Goal: Find specific page/section: Find specific page/section

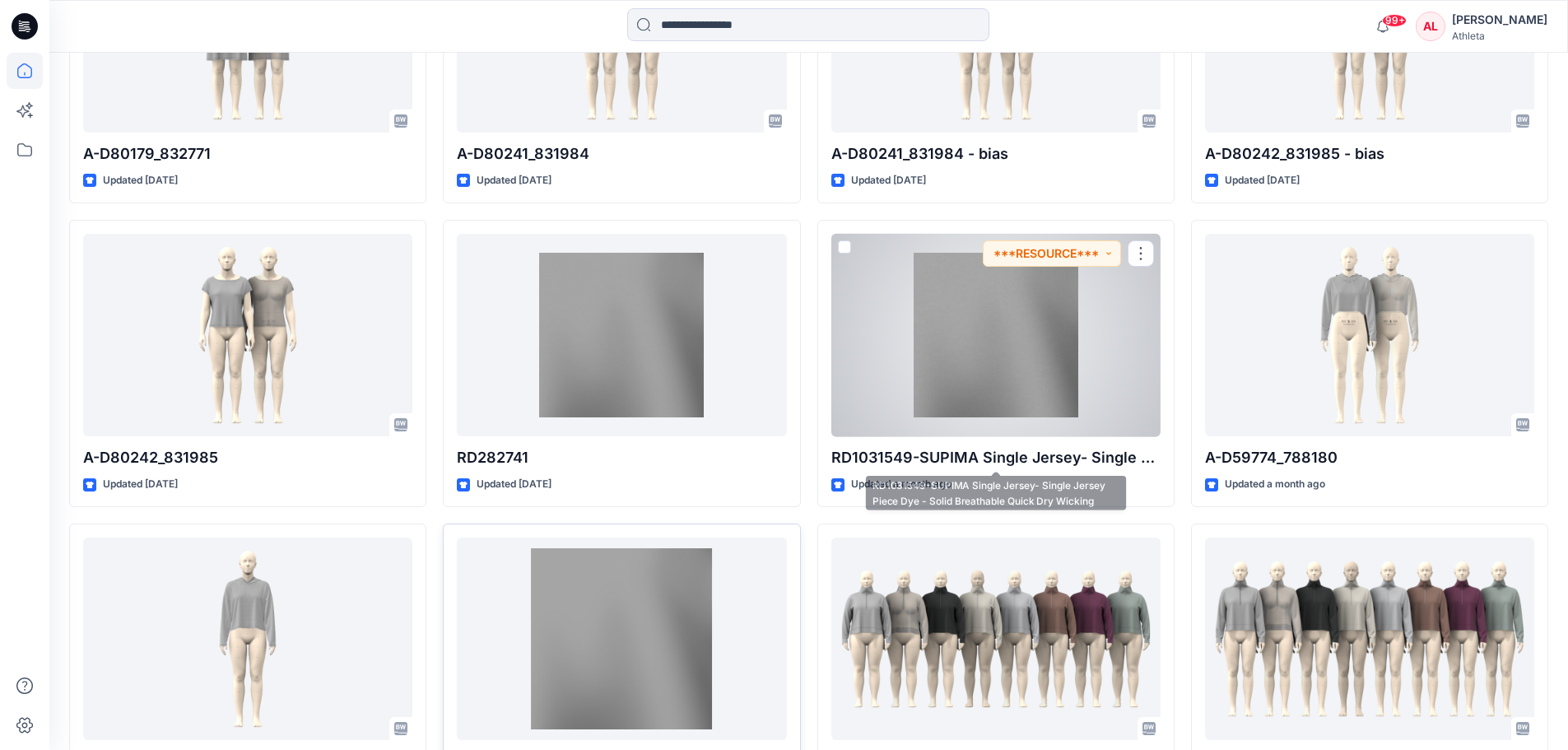
scroll to position [958, 0]
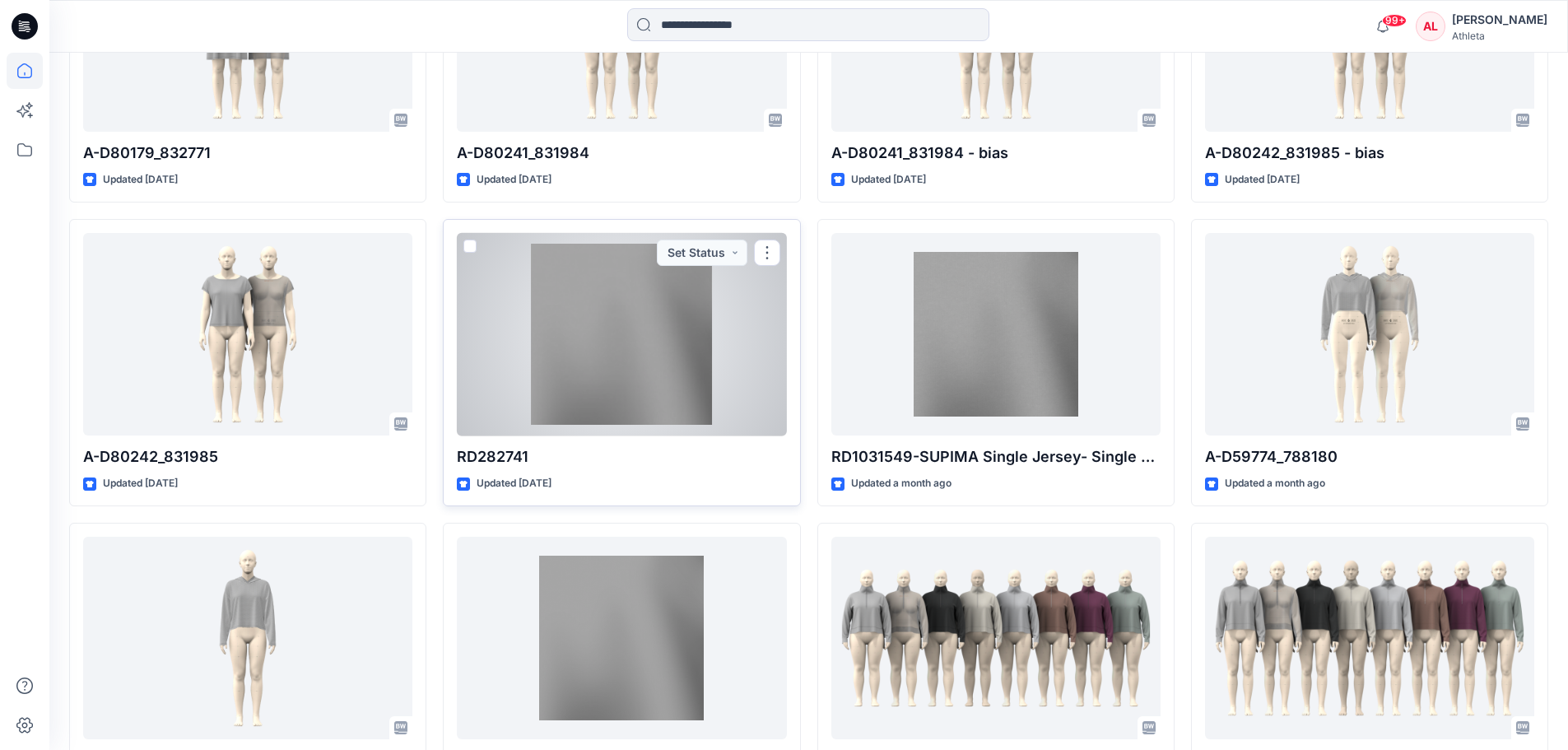
click at [674, 486] on div "Updated [DATE]" at bounding box center [621, 483] width 329 height 17
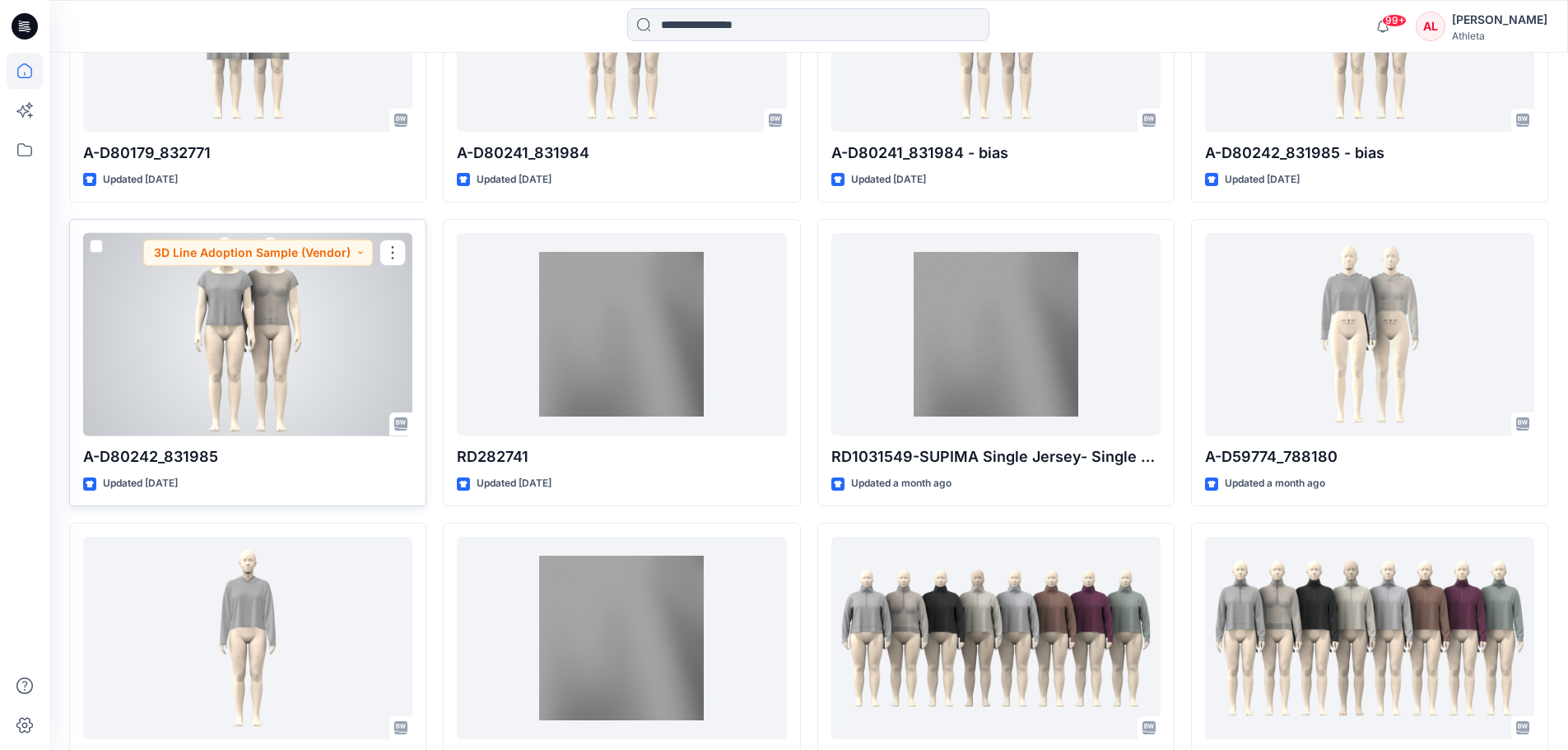
click at [334, 446] on p "A-D80242_831985" at bounding box center [248, 457] width 329 height 23
click at [310, 414] on div at bounding box center [248, 334] width 329 height 203
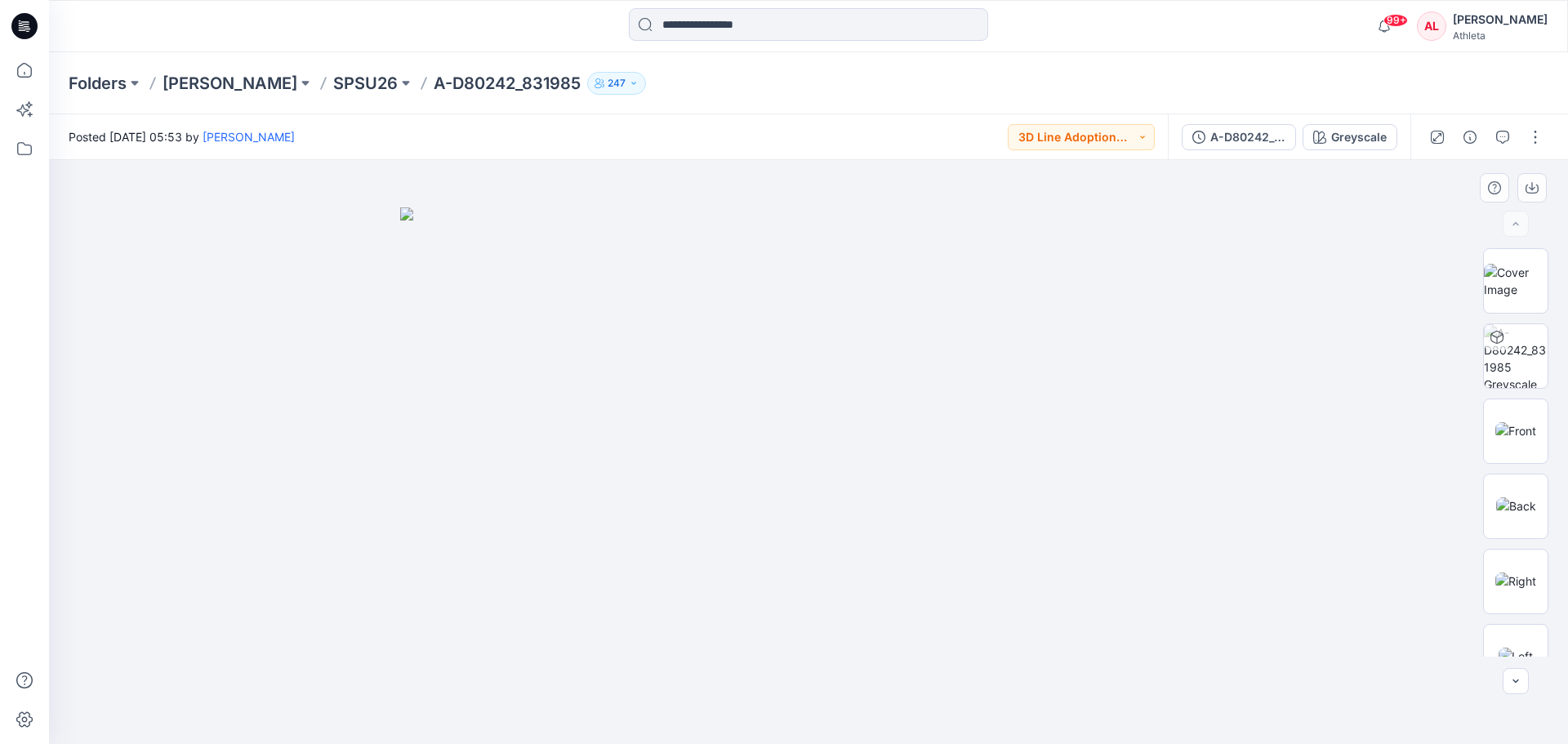
click at [1084, 226] on img at bounding box center [808, 476] width 817 height 537
click at [1180, 429] on div at bounding box center [809, 452] width 1520 height 584
click at [1180, 457] on img at bounding box center [808, 476] width 817 height 537
click at [1138, 136] on button "3D Line Adoption Sample (Vendor)" at bounding box center [1081, 137] width 147 height 26
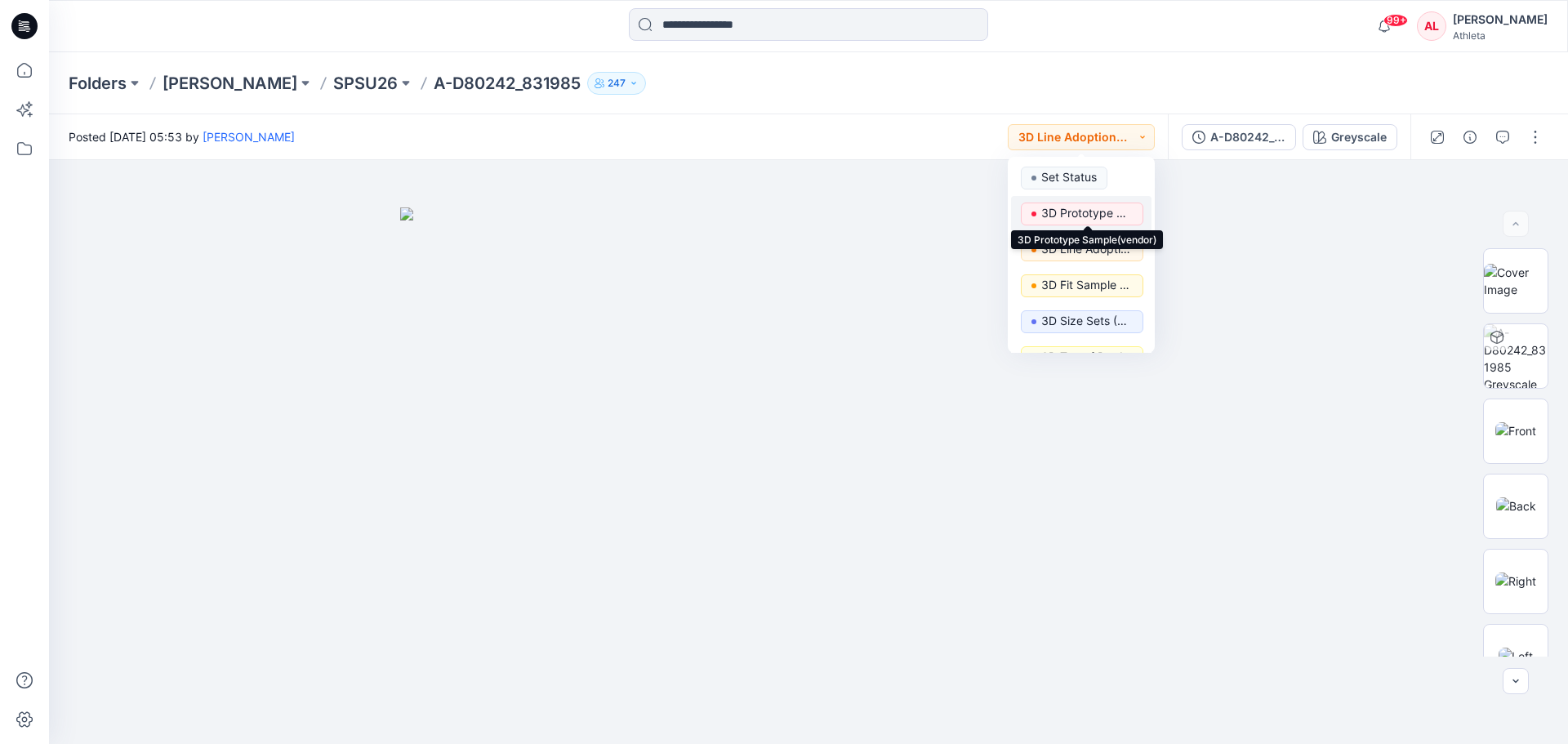
click at [1066, 212] on p "3D Prototype Sample(vendor)" at bounding box center [1087, 213] width 92 height 21
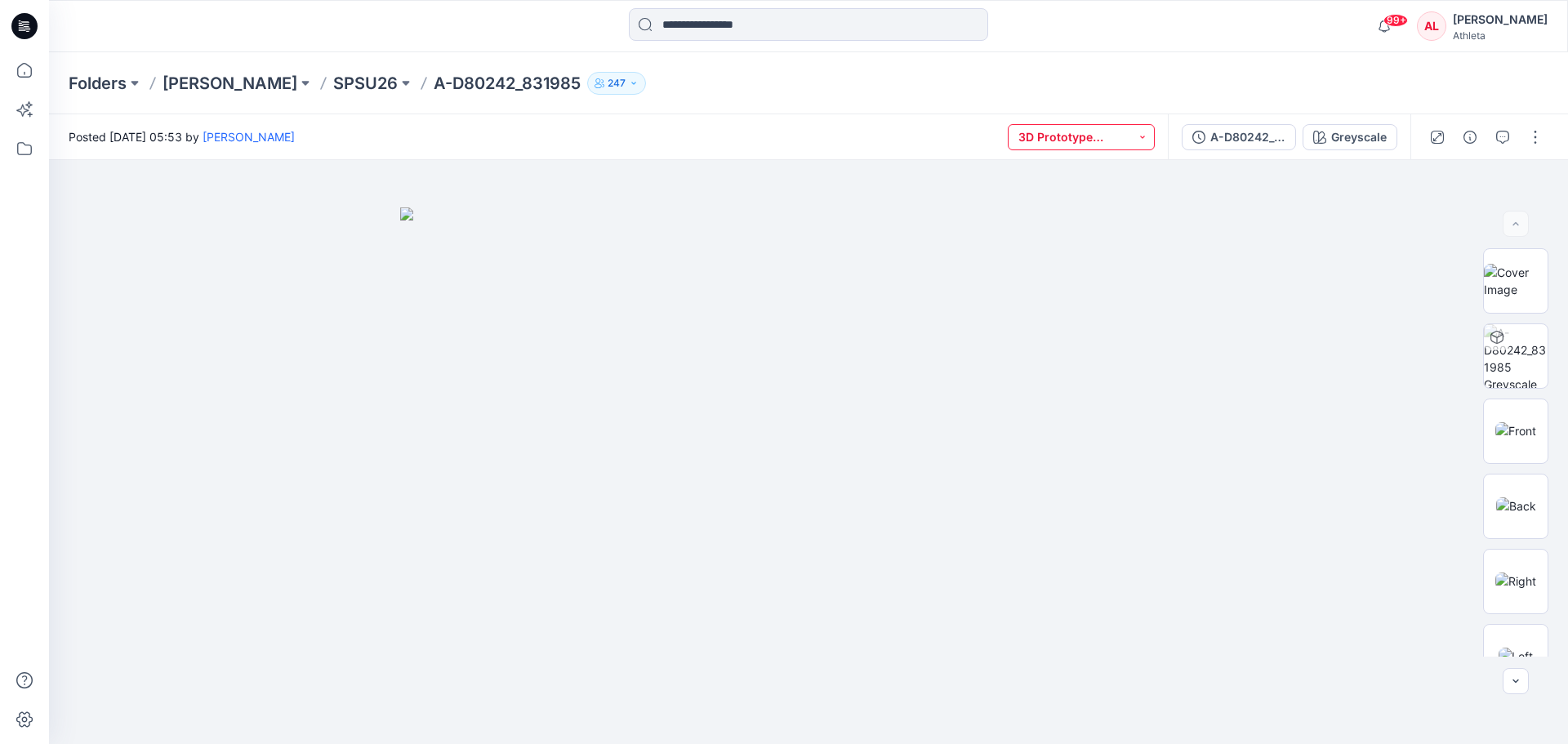
click at [1111, 141] on button "3D Prototype Sample(vendor)" at bounding box center [1081, 137] width 147 height 26
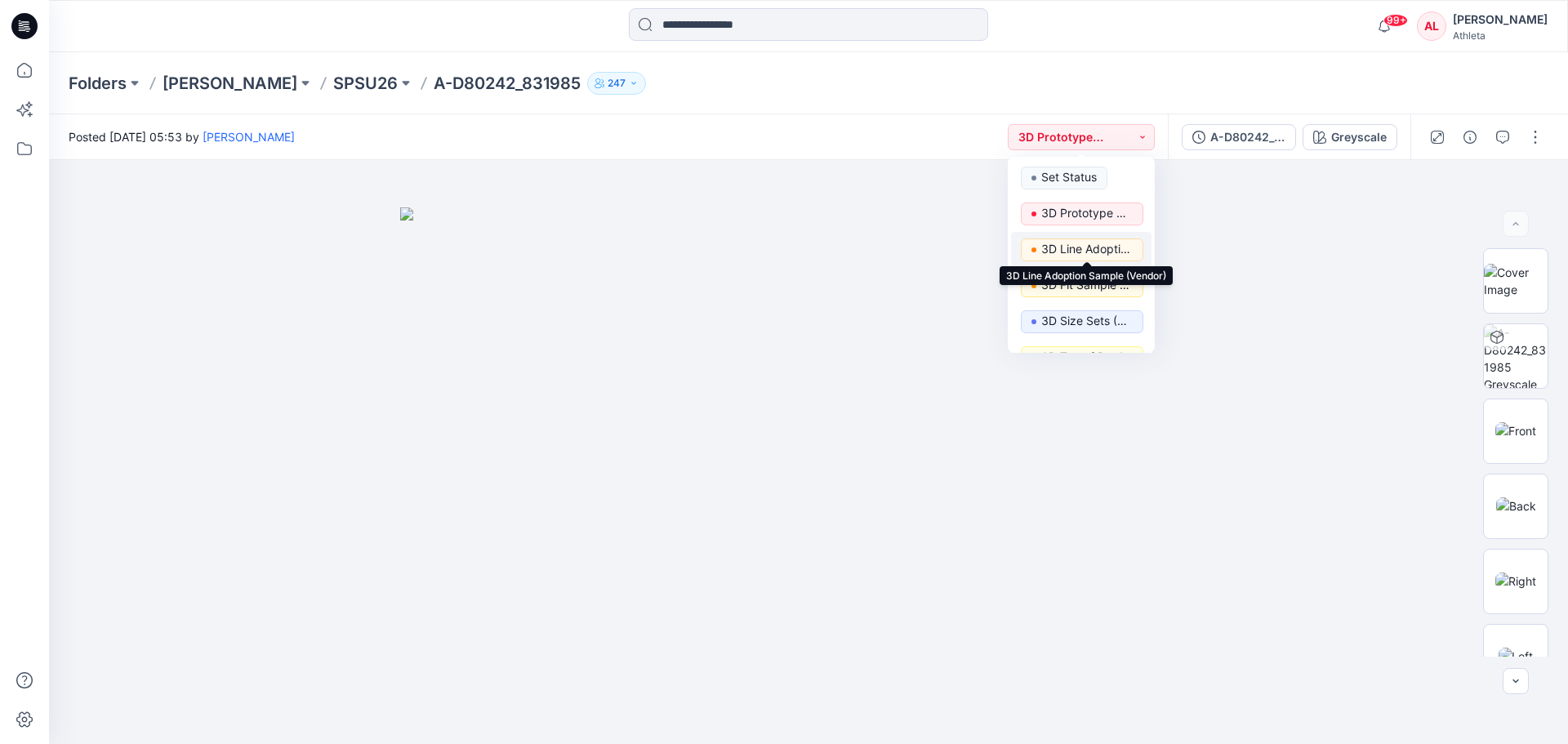
click at [1083, 246] on p "3D Line Adoption Sample (Vendor)" at bounding box center [1087, 249] width 92 height 21
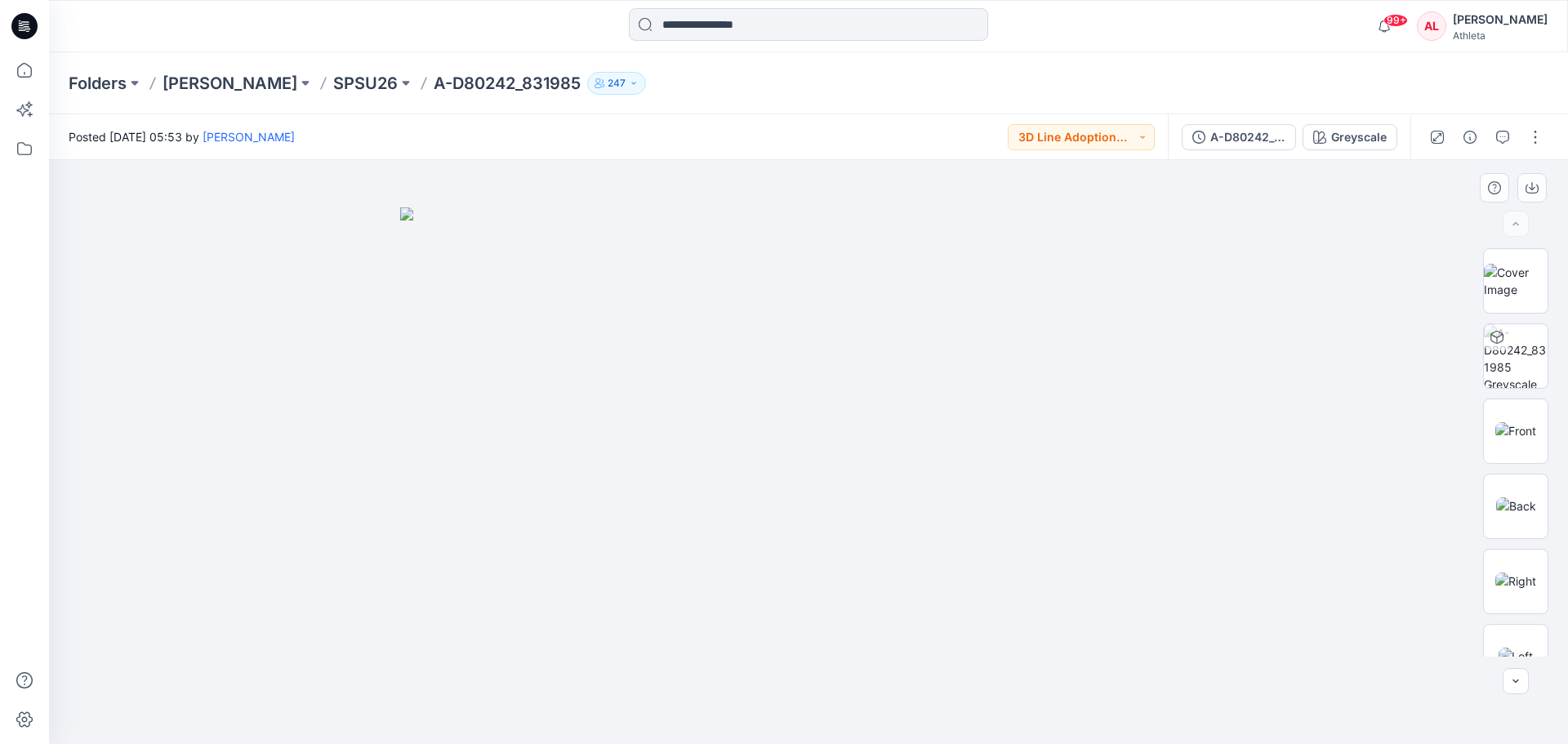
click at [894, 295] on img at bounding box center [808, 476] width 817 height 537
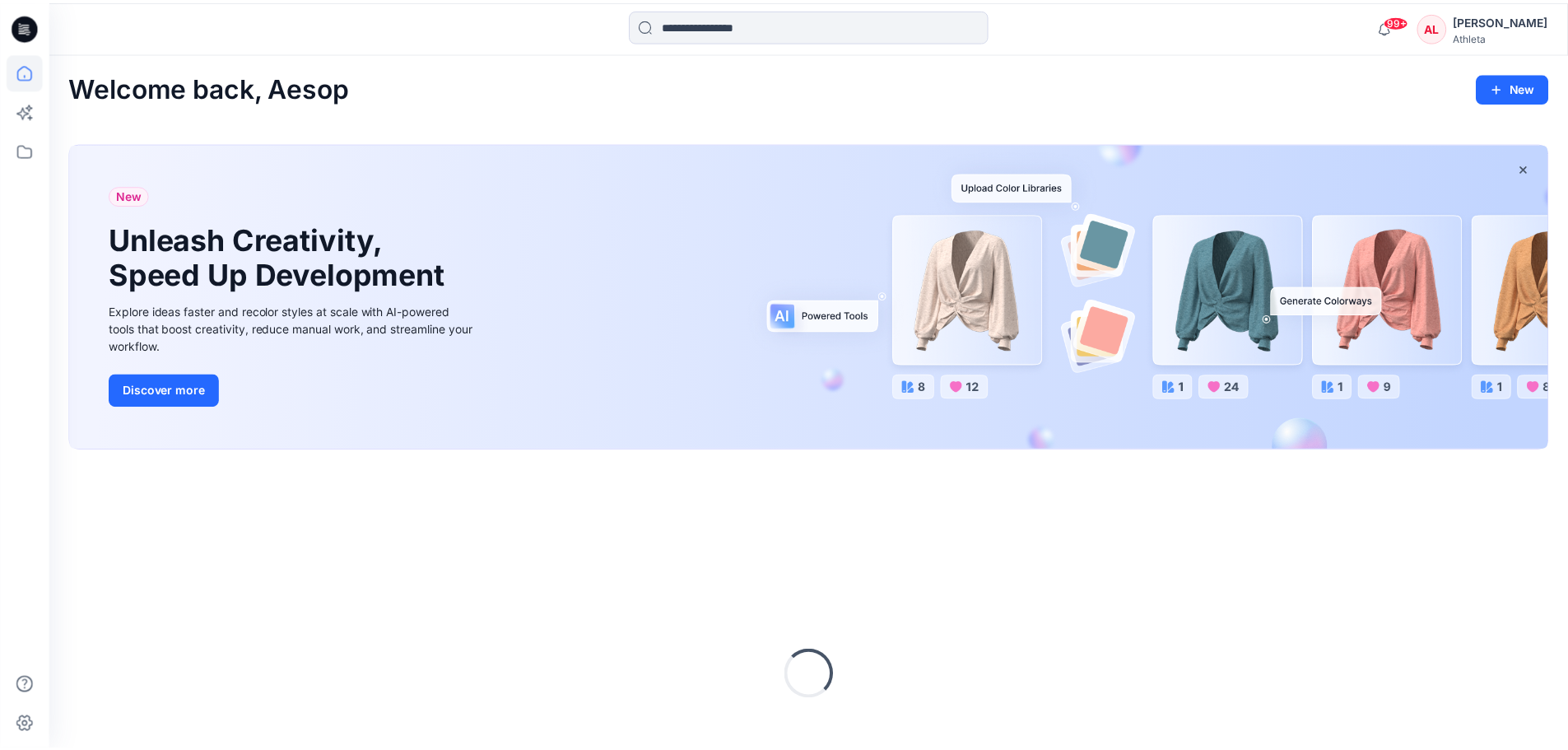
scroll to position [148, 0]
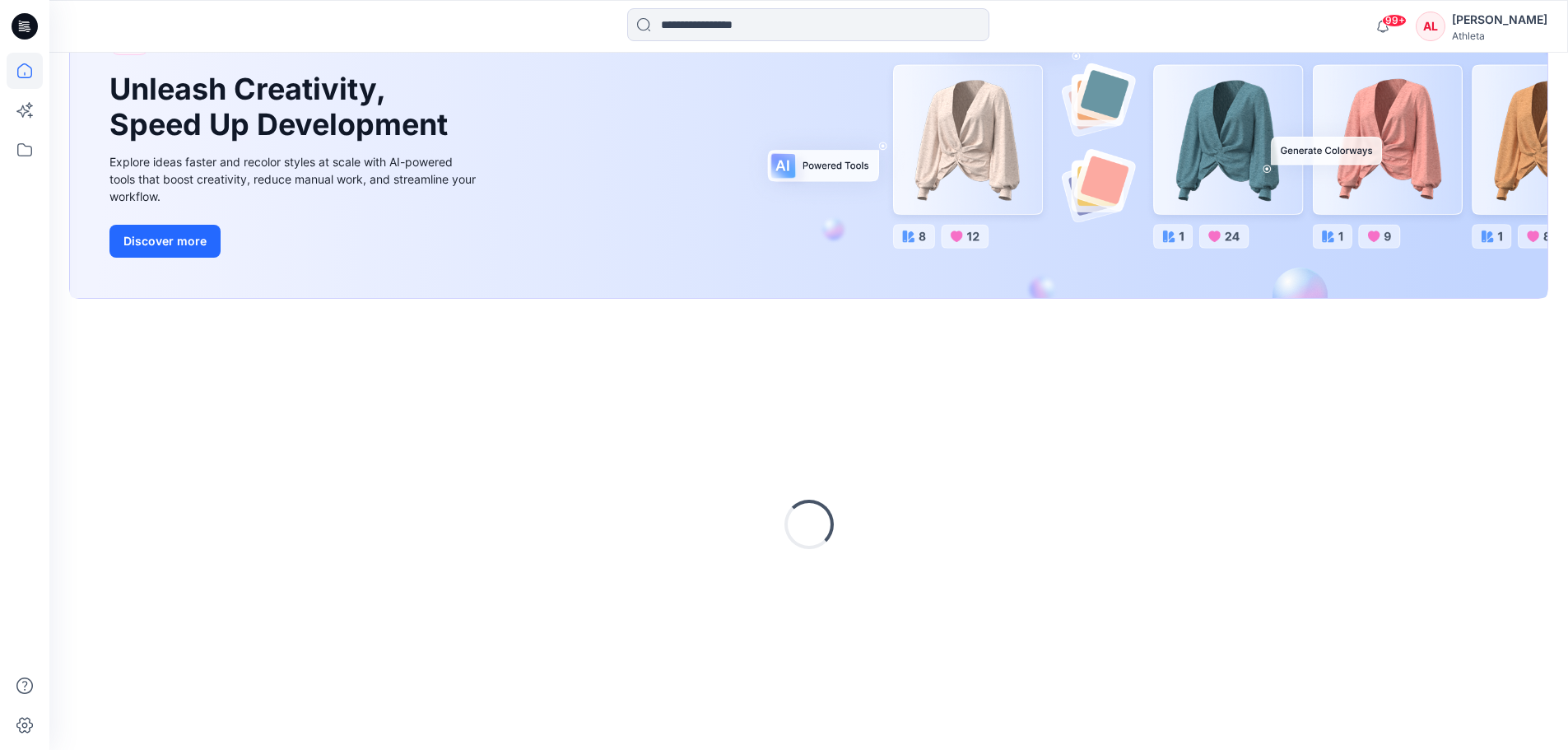
drag, startPoint x: 1249, startPoint y: 463, endPoint x: 1245, endPoint y: 454, distance: 9.8
click at [1188, 463] on div "Loading..." at bounding box center [808, 525] width 1478 height 412
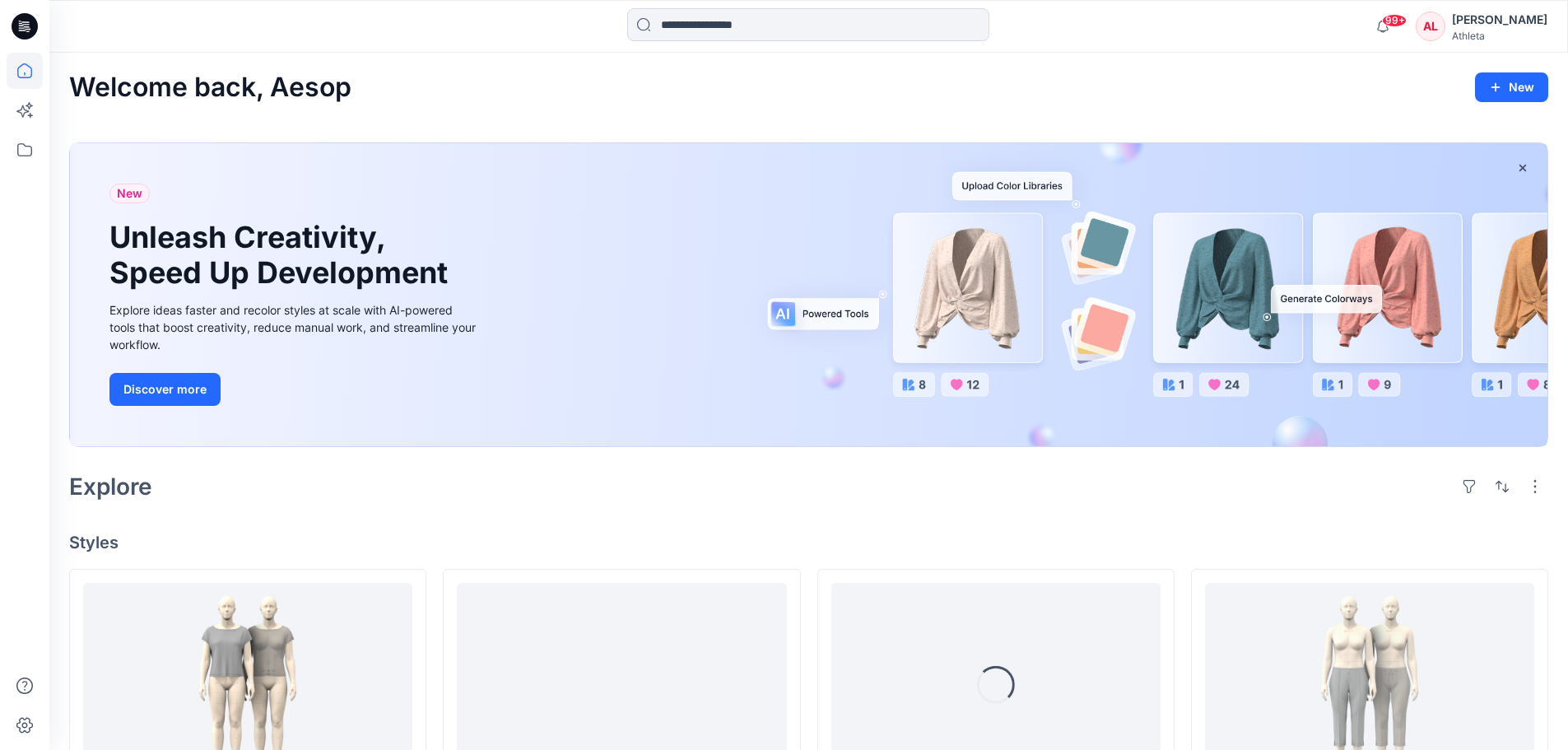
click at [937, 91] on div "Welcome back, Aesop New" at bounding box center [808, 88] width 1478 height 30
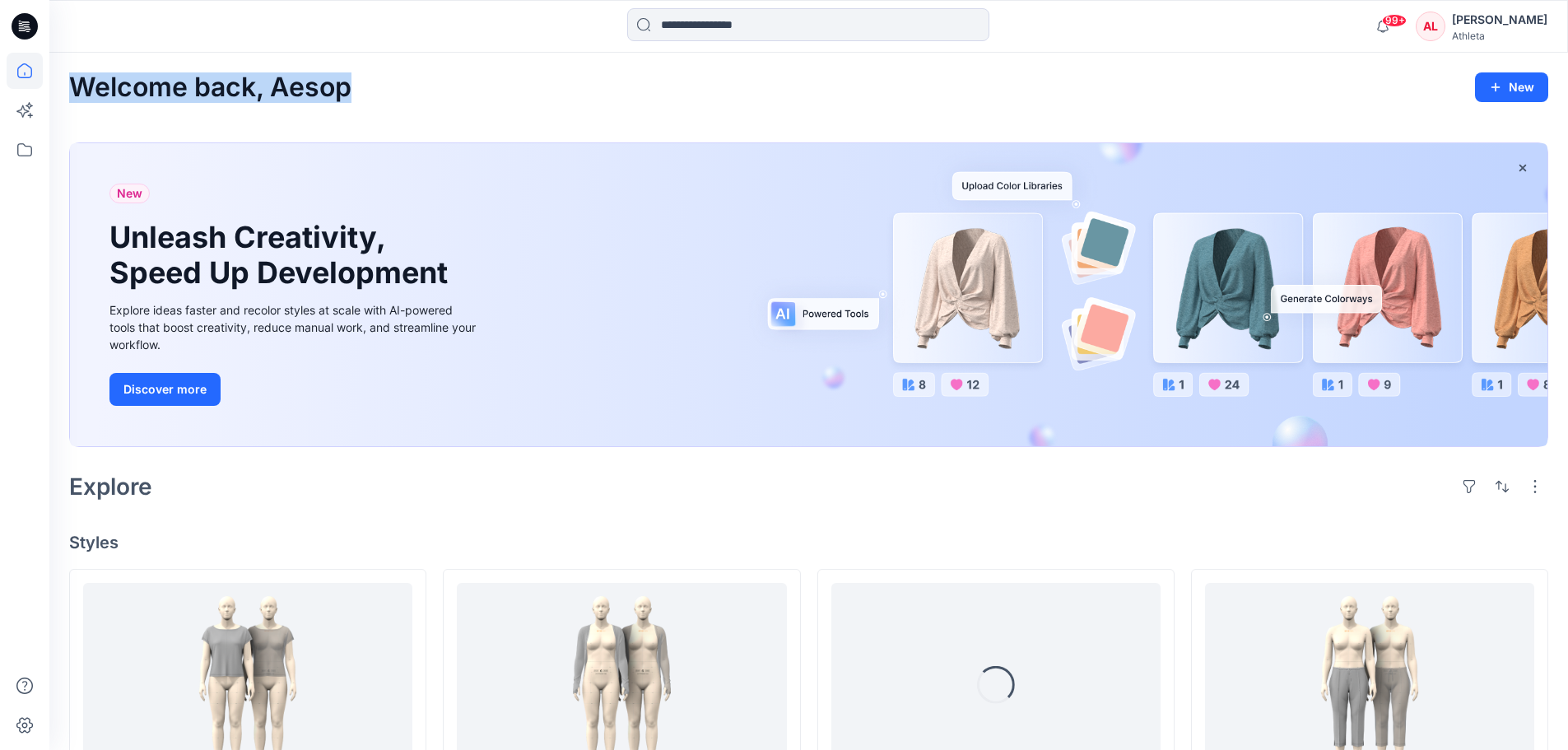
drag, startPoint x: 664, startPoint y: 92, endPoint x: 77, endPoint y: 70, distance: 587.4
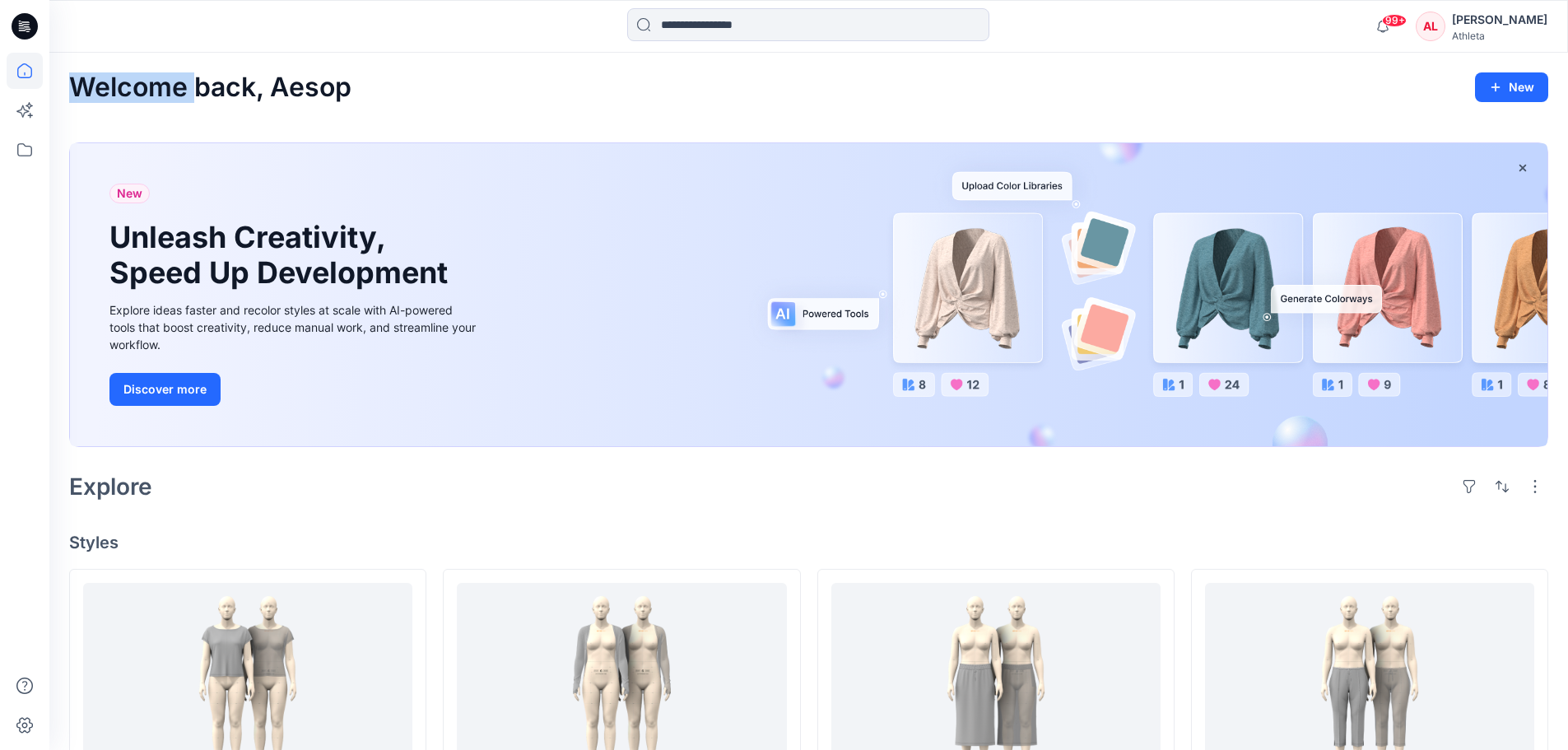
click at [436, 99] on div "Welcome back, Aesop New" at bounding box center [808, 88] width 1478 height 30
drag, startPoint x: 436, startPoint y: 99, endPoint x: 101, endPoint y: 87, distance: 335.2
